Goal: Download file/media

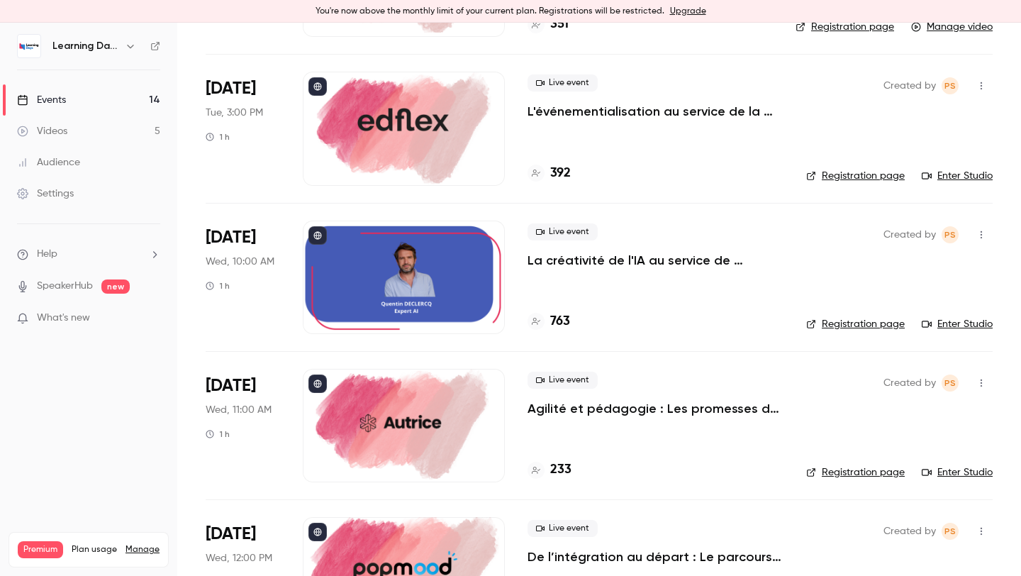
scroll to position [130, 0]
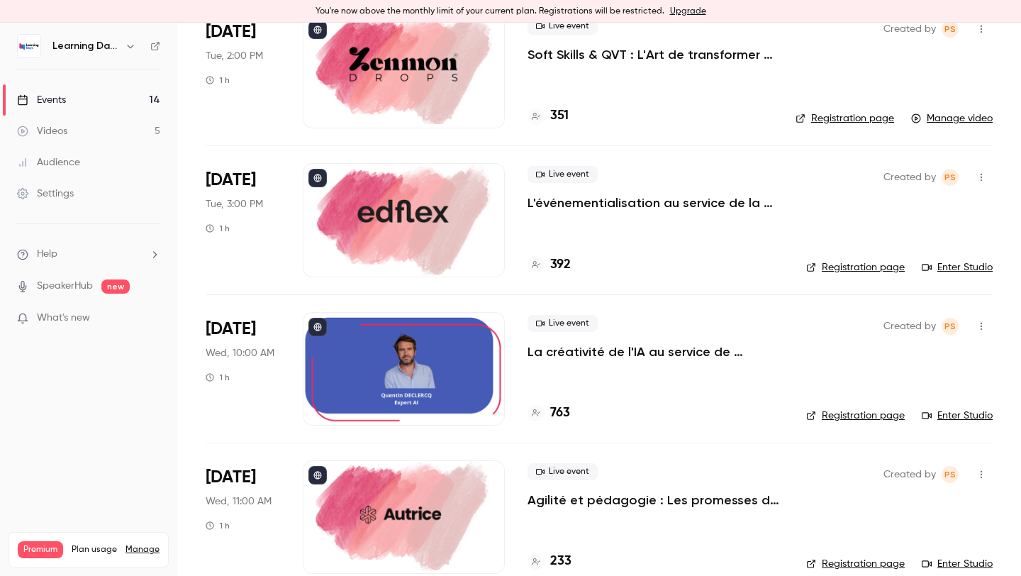
click at [544, 406] on div "763" at bounding box center [549, 413] width 43 height 19
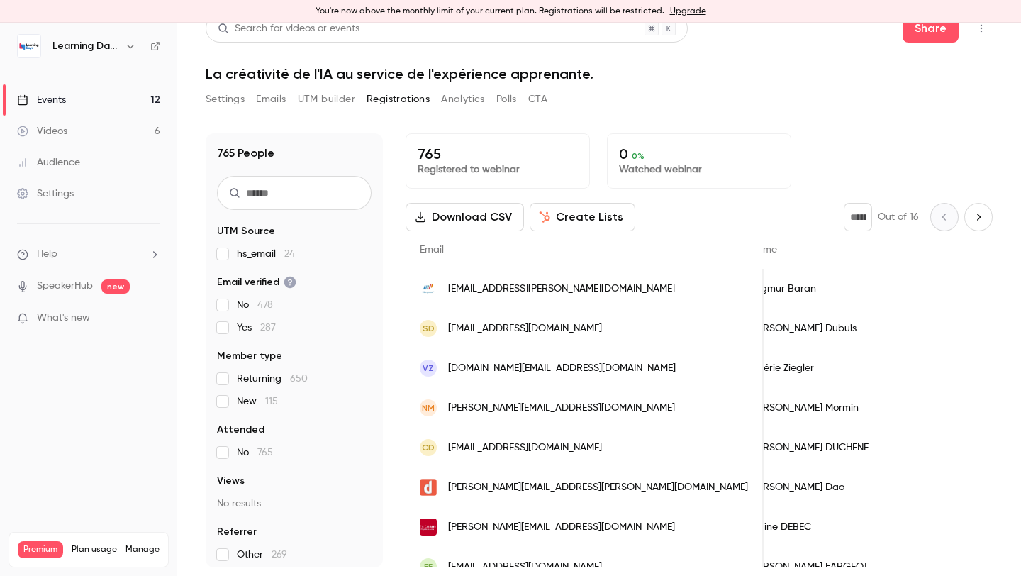
click at [971, 213] on icon "Next page" at bounding box center [979, 216] width 16 height 11
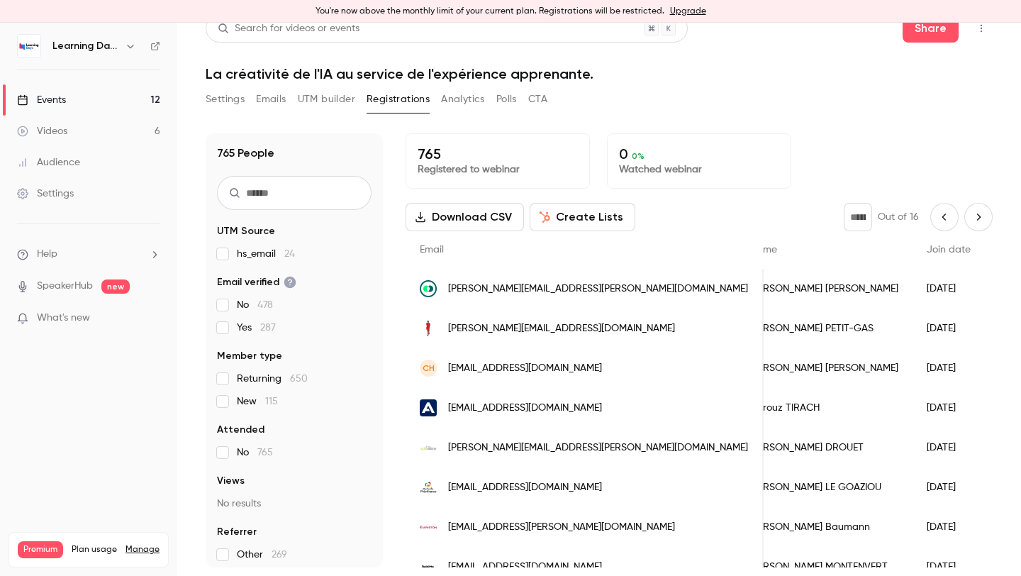
click at [977, 221] on icon "Next page" at bounding box center [979, 216] width 16 height 11
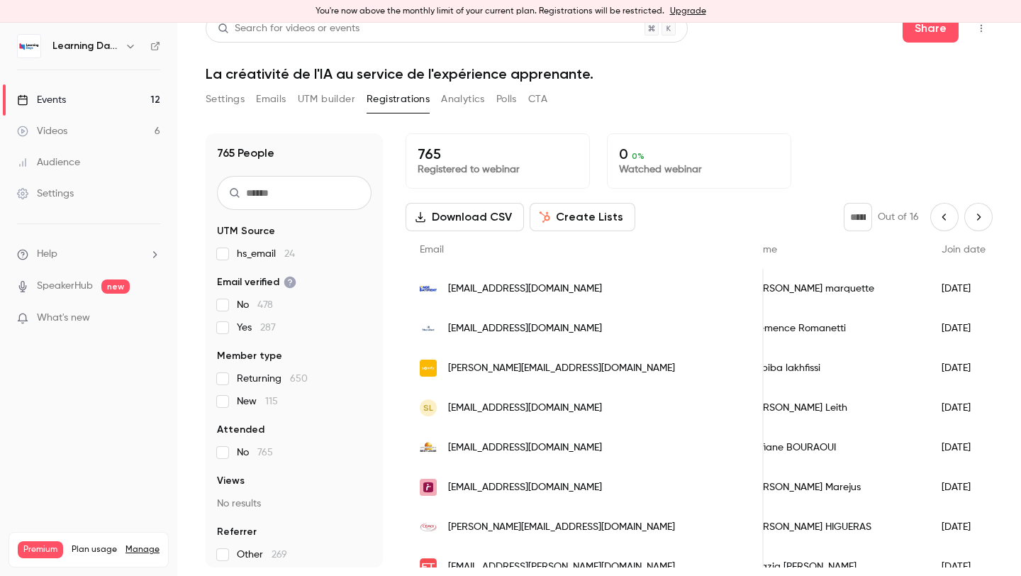
click at [974, 217] on icon "Next page" at bounding box center [979, 216] width 16 height 11
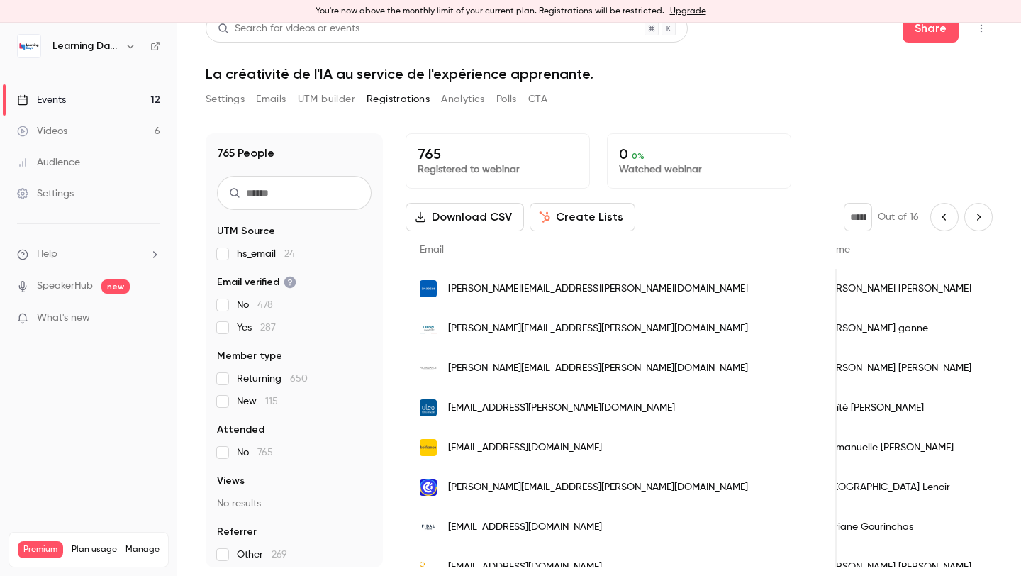
click at [967, 220] on button "Next page" at bounding box center [979, 217] width 28 height 28
type input "*"
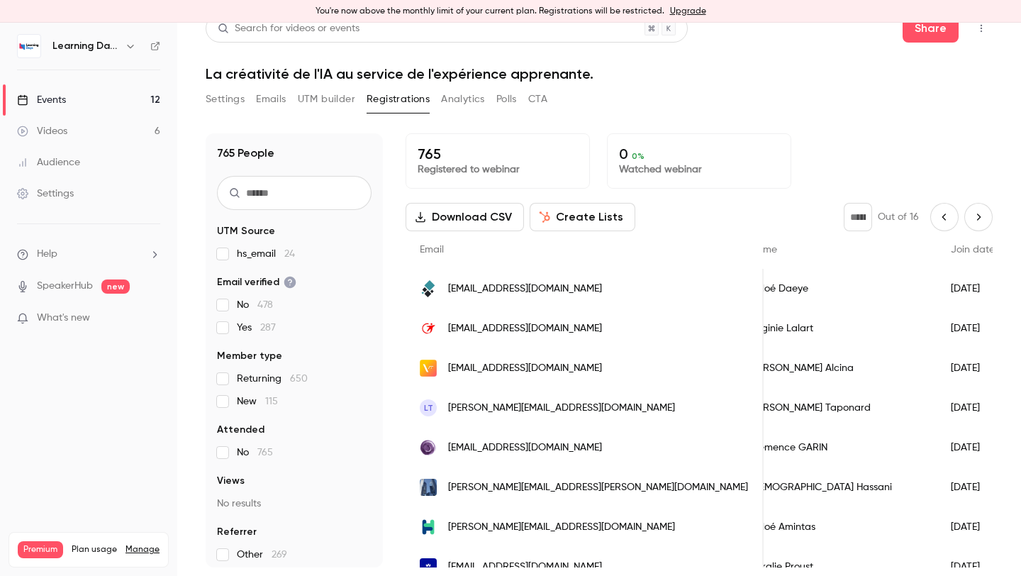
click at [443, 220] on button "Download CSV" at bounding box center [465, 217] width 118 height 28
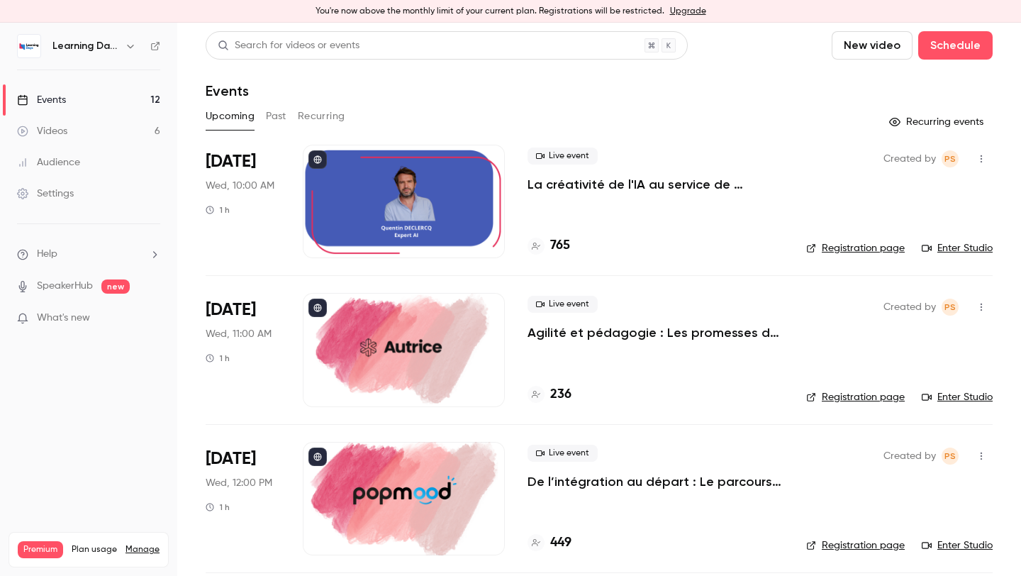
click at [285, 109] on button "Past" at bounding box center [276, 116] width 21 height 23
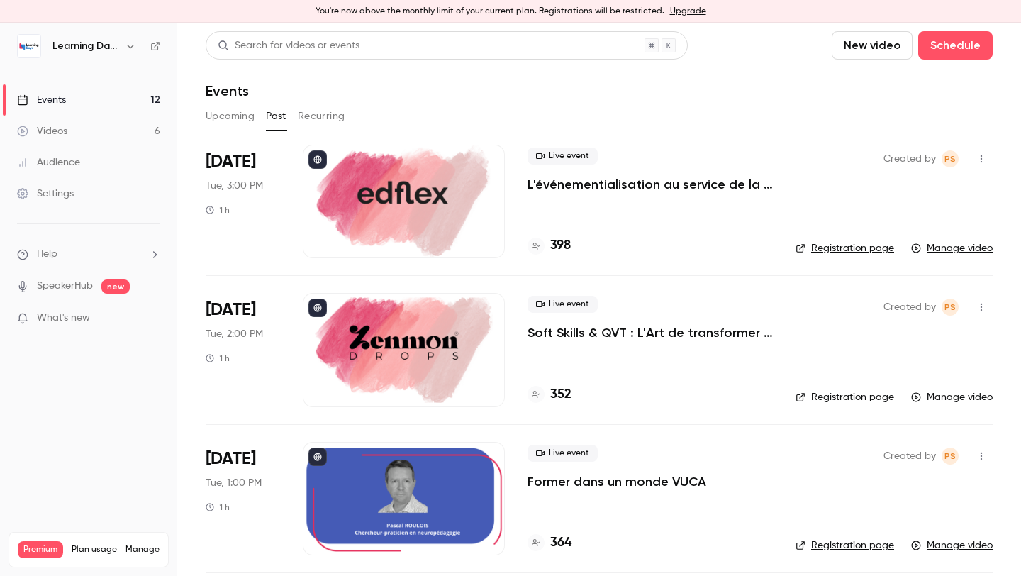
click at [245, 114] on button "Upcoming" at bounding box center [230, 116] width 49 height 23
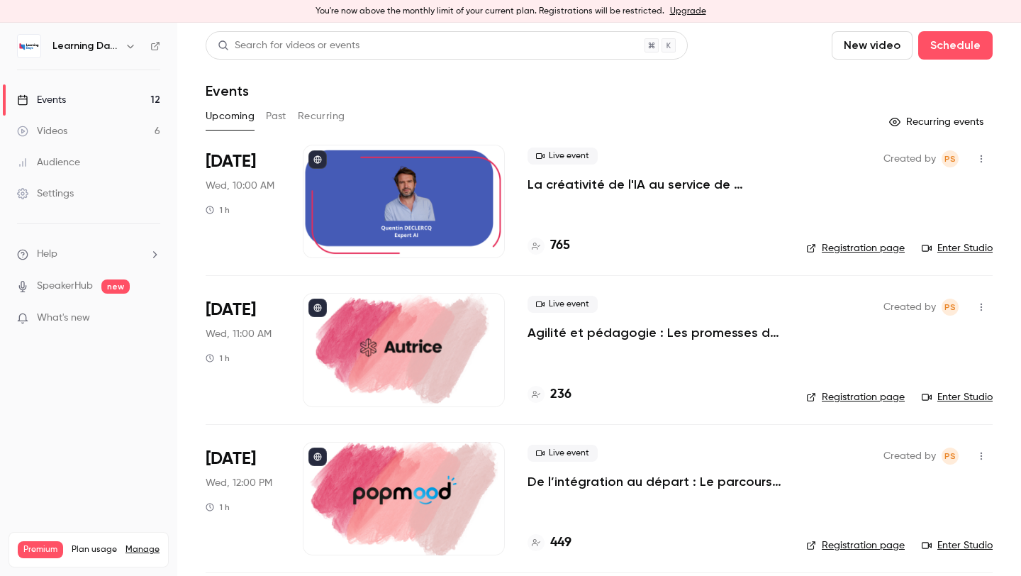
click at [266, 112] on button "Past" at bounding box center [276, 116] width 21 height 23
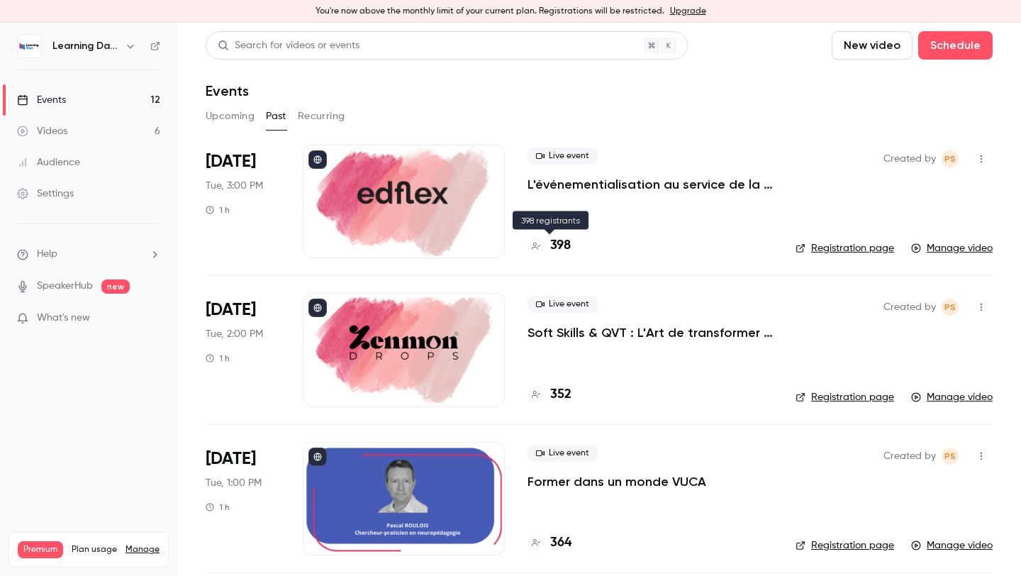
click at [565, 241] on h4 "398" at bounding box center [560, 245] width 21 height 19
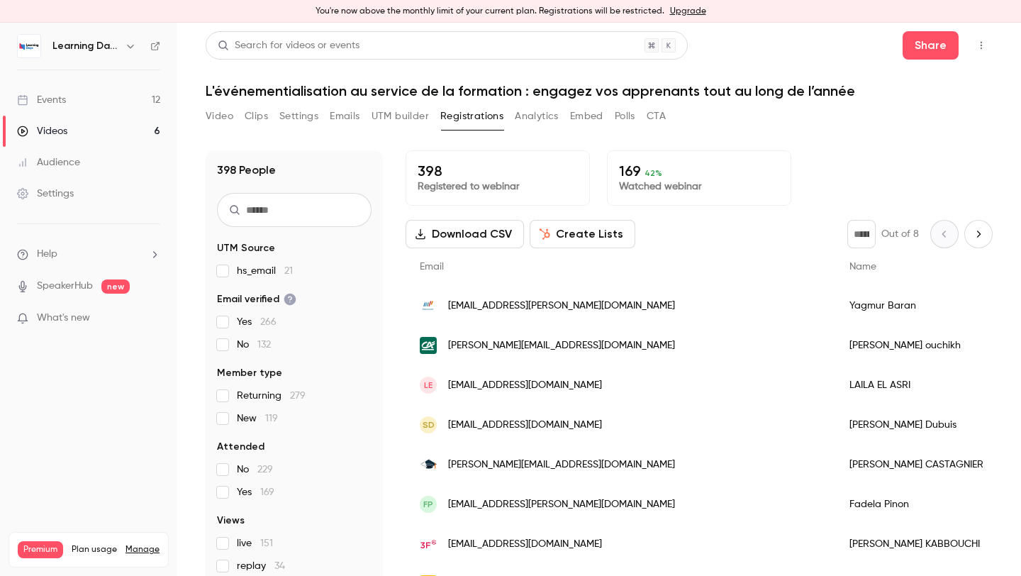
click at [498, 243] on button "Download CSV" at bounding box center [465, 234] width 118 height 28
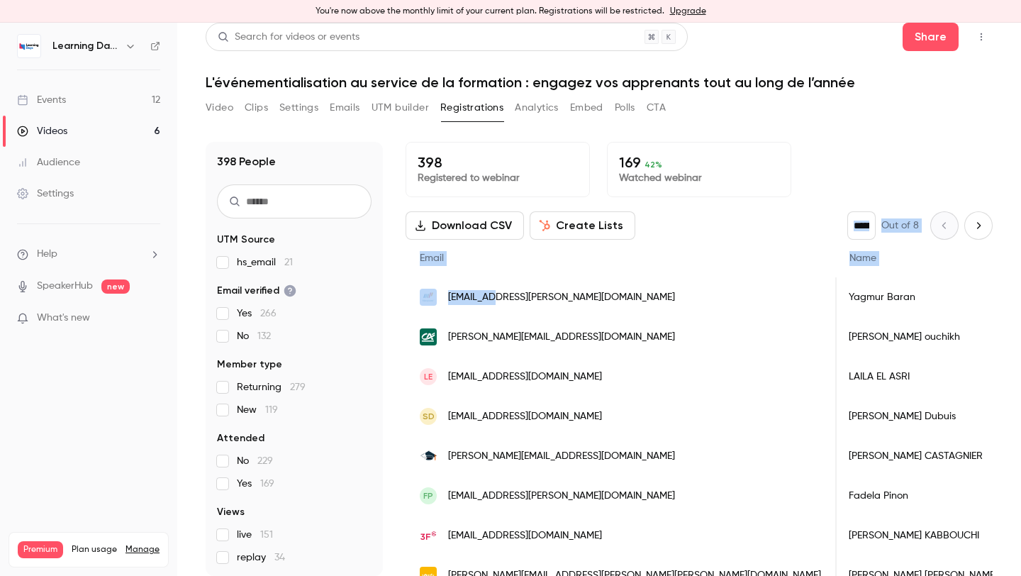
drag, startPoint x: 496, startPoint y: 294, endPoint x: 826, endPoint y: 184, distance: 347.0
click at [831, 184] on div "398 Registered to webinar 169 42 % Watched webinar Download CSV Create Lists * …" at bounding box center [699, 359] width 587 height 434
click at [826, 184] on div "398 Registered to webinar 169 42 % Watched webinar" at bounding box center [699, 169] width 587 height 55
